Goal: Task Accomplishment & Management: Use online tool/utility

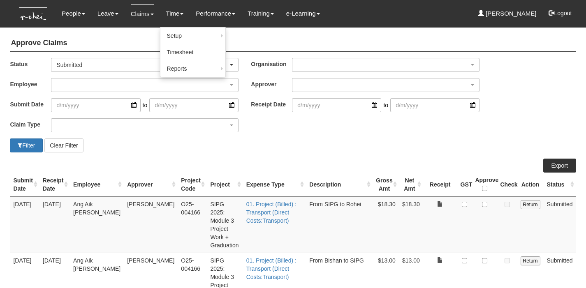
select select "50"
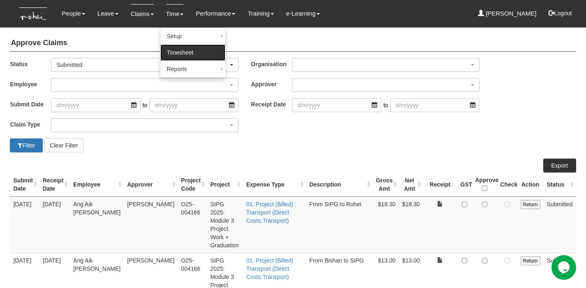
click at [176, 55] on link "Timesheet" at bounding box center [192, 52] width 65 height 16
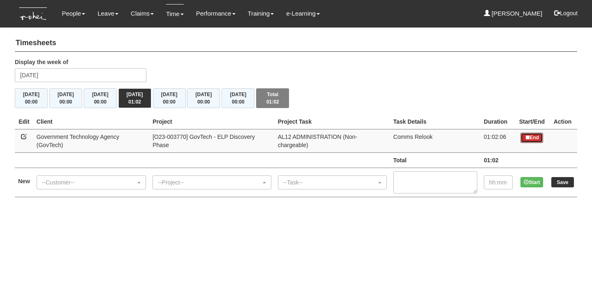
click at [525, 136] on icon at bounding box center [527, 137] width 5 height 5
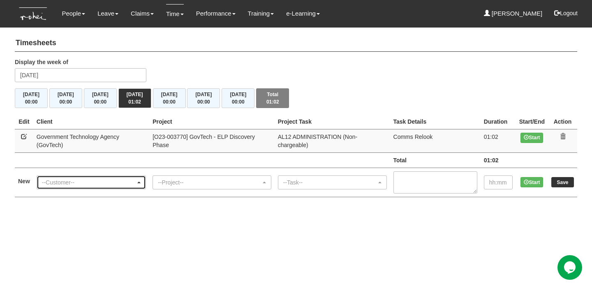
click at [89, 178] on div "--Customer--" at bounding box center [89, 182] width 94 height 8
